Goal: Task Accomplishment & Management: Complete application form

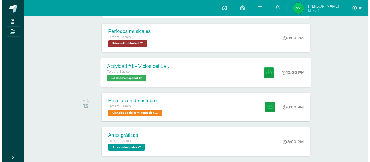
scroll to position [162, 0]
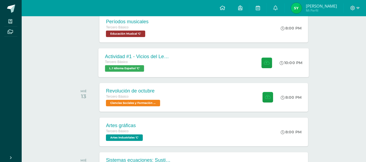
click at [191, 56] on div "Actividad #1 - Vicios del LenguaJe Tercero Básico L.1 Idioma Español 'C' 10:00 …" at bounding box center [204, 62] width 210 height 29
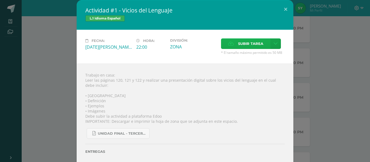
click at [245, 42] on span "Subir tarea" at bounding box center [250, 44] width 25 height 10
click at [0, 0] on input "Subir tarea" at bounding box center [0, 0] width 0 height 0
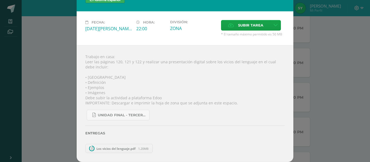
scroll to position [9, 0]
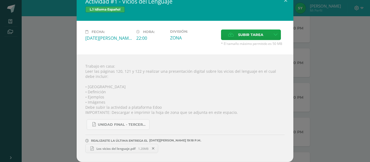
click at [125, 148] on span "Los vicios del lenguaje.pdf" at bounding box center [116, 149] width 44 height 4
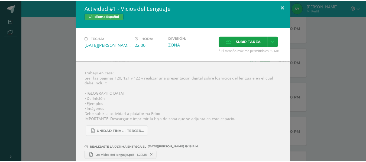
scroll to position [0, 0]
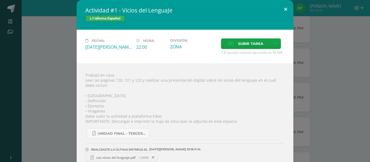
click at [282, 8] on button at bounding box center [285, 9] width 15 height 18
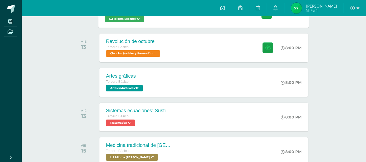
scroll to position [217, 0]
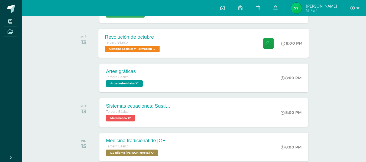
click at [205, 40] on div "Revolución de octubre Tercero Básico Ciencias Sociales y Formación Ciudadana 'C…" at bounding box center [204, 43] width 210 height 29
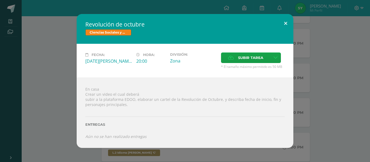
click at [281, 22] on button at bounding box center [285, 23] width 15 height 18
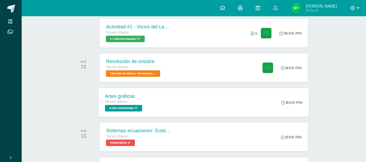
scroll to position [190, 0]
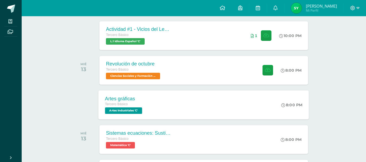
click at [131, 98] on div "Artes gráficas" at bounding box center [124, 99] width 38 height 6
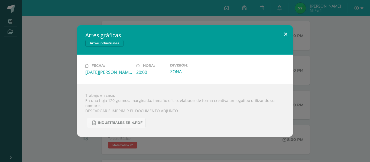
click at [286, 34] on button at bounding box center [285, 34] width 15 height 18
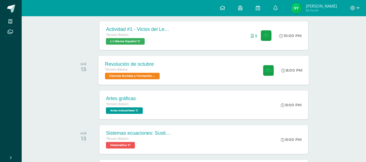
click at [196, 70] on div "Revolución de octubre Tercero Básico Ciencias Sociales y Formación Ciudadana 'C…" at bounding box center [204, 70] width 210 height 29
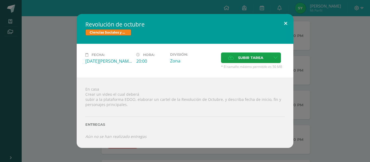
click at [287, 24] on button at bounding box center [285, 23] width 15 height 18
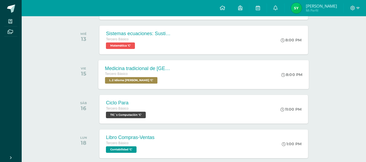
scroll to position [298, 0]
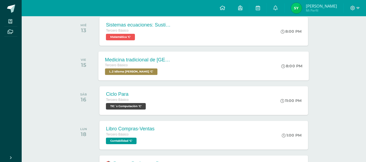
click at [168, 64] on div "Tercero Básico" at bounding box center [138, 66] width 66 height 6
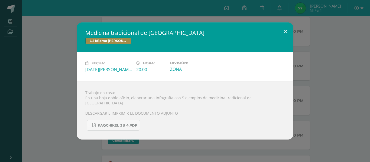
click at [283, 33] on button at bounding box center [285, 31] width 15 height 18
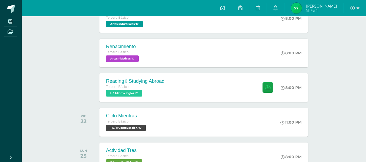
scroll to position [650, 0]
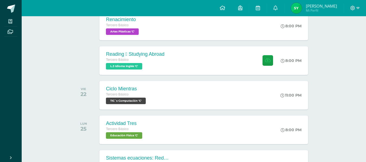
click at [149, 60] on div "Tercero Básico" at bounding box center [135, 60] width 58 height 6
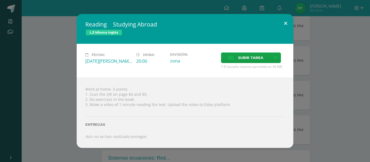
click at [283, 21] on button at bounding box center [285, 23] width 15 height 18
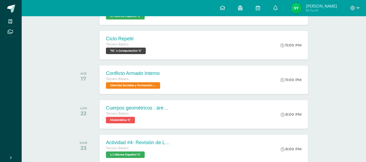
scroll to position [1270, 0]
